Goal: Find specific page/section: Find specific page/section

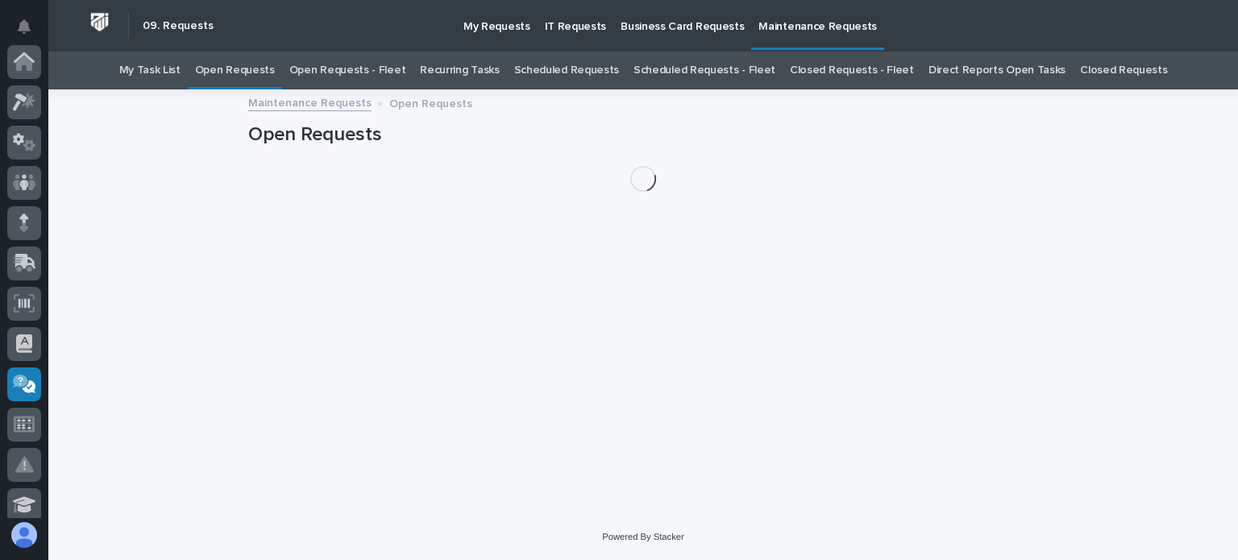
scroll to position [322, 0]
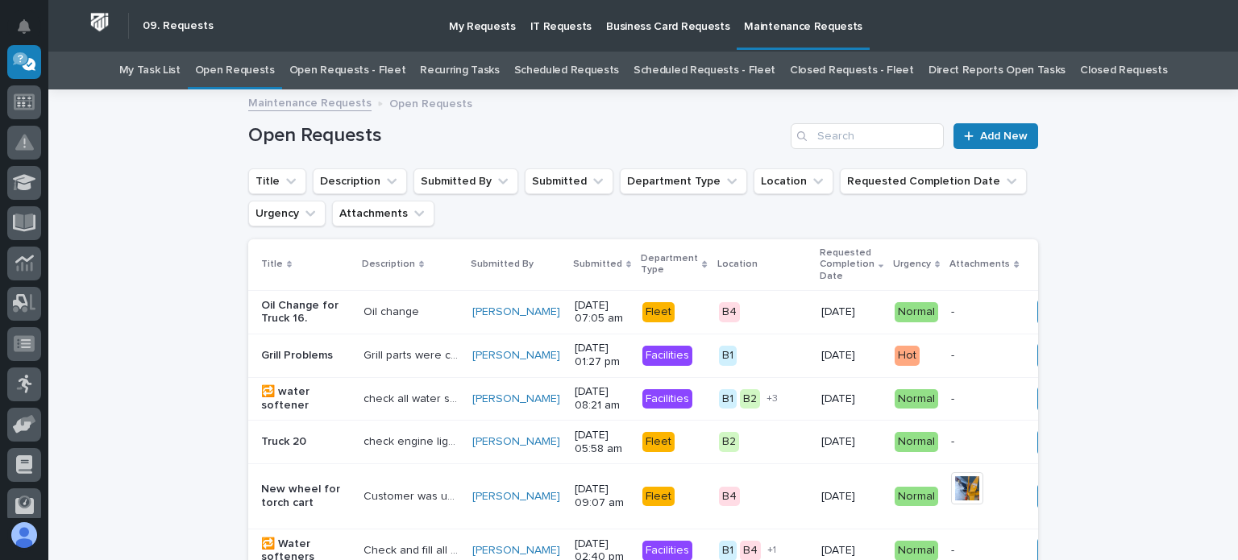
click at [384, 69] on link "Open Requests - Fleet" at bounding box center [347, 71] width 117 height 38
